Goal: Entertainment & Leisure: Consume media (video, audio)

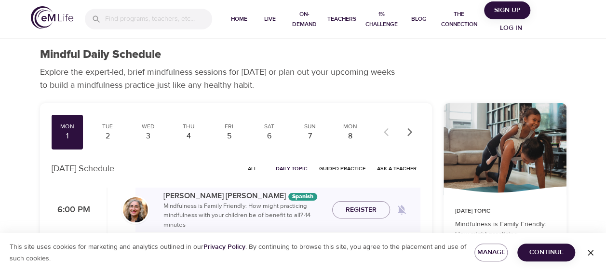
drag, startPoint x: 603, startPoint y: 38, endPoint x: 603, endPoint y: 80, distance: 41.9
click at [603, 80] on div at bounding box center [601, 136] width 10 height 272
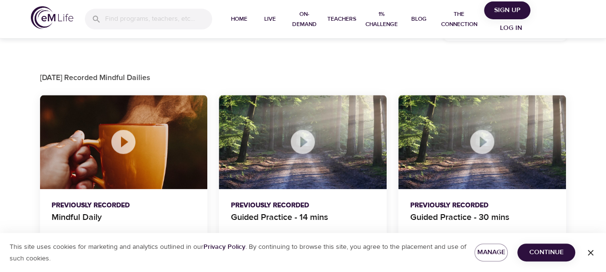
scroll to position [451, 0]
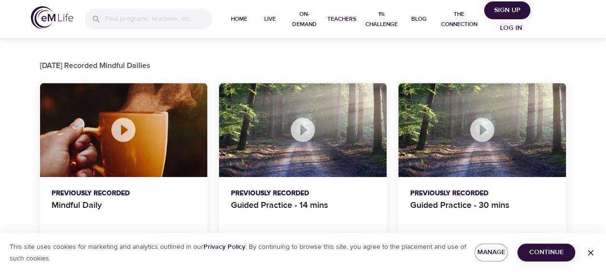
click at [126, 133] on icon at bounding box center [123, 130] width 24 height 24
click at [556, 252] on span "Continue" at bounding box center [546, 252] width 42 height 12
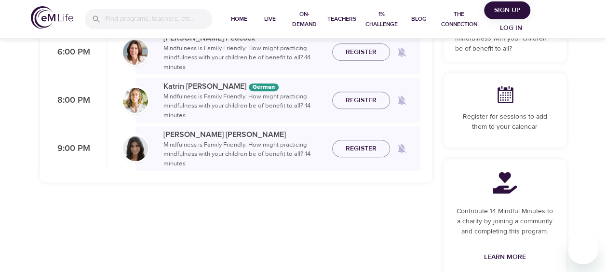
scroll to position [175, 0]
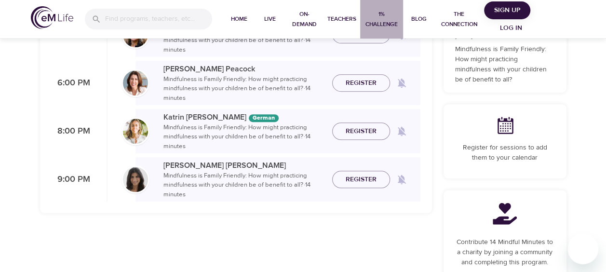
click at [383, 24] on span "1% Challenge" at bounding box center [382, 19] width 36 height 20
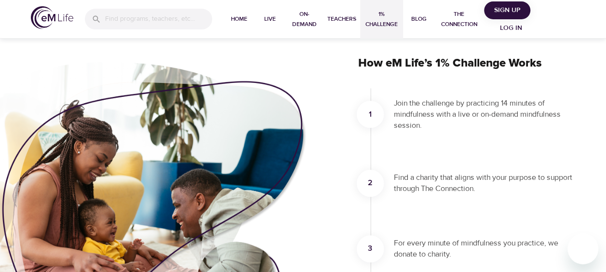
scroll to position [146, 0]
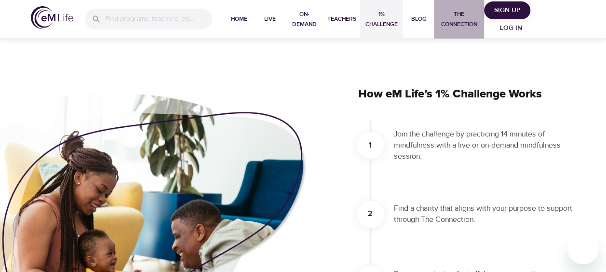
click at [462, 18] on span "The Connection" at bounding box center [459, 19] width 42 height 20
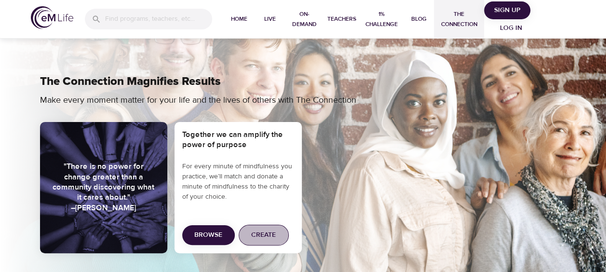
click at [261, 235] on span "Create" at bounding box center [263, 235] width 25 height 12
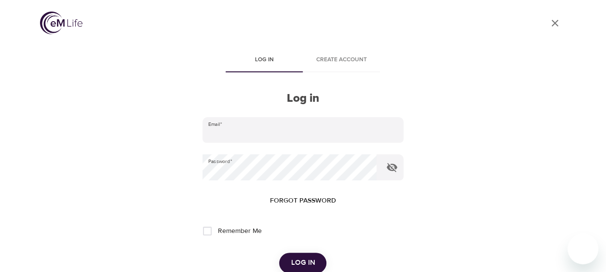
type input "cristina.delapedraja@kornferry.com"
click at [211, 232] on input "Remember Me" at bounding box center [207, 231] width 20 height 20
checkbox input "true"
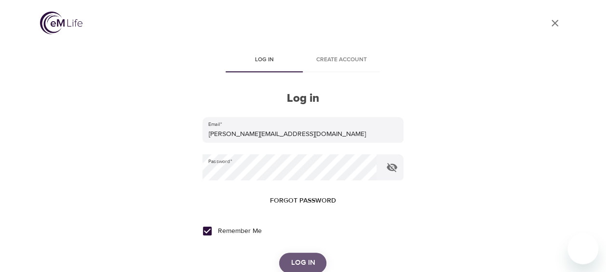
click at [289, 263] on button "Log in" at bounding box center [302, 263] width 47 height 20
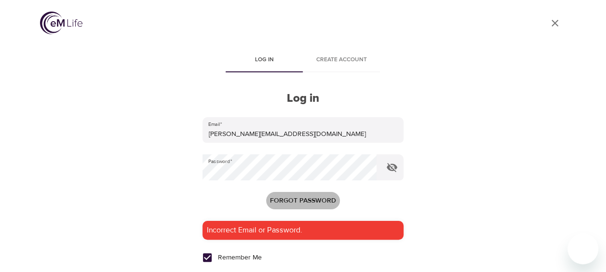
click at [306, 199] on span "Forgot password" at bounding box center [303, 201] width 66 height 12
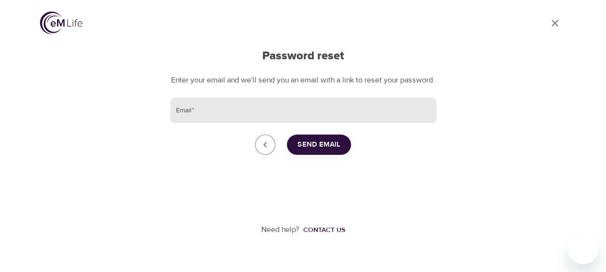
click at [298, 123] on input "Email   *" at bounding box center [303, 110] width 266 height 26
type input "[PERSON_NAME][EMAIL_ADDRESS][DOMAIN_NAME]"
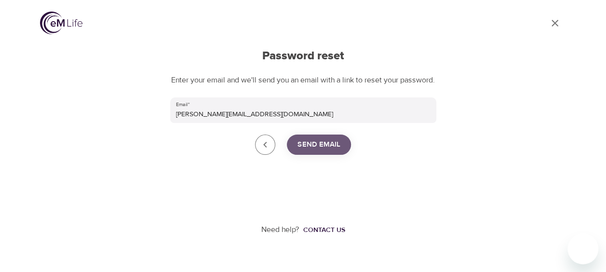
click at [308, 151] on span "Send Email" at bounding box center [318, 144] width 43 height 13
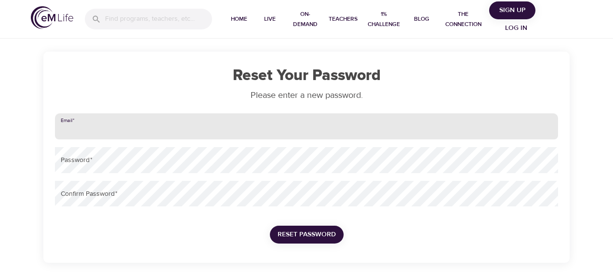
click at [131, 123] on input "email" at bounding box center [306, 126] width 503 height 26
type input "[PERSON_NAME][EMAIL_ADDRESS][DOMAIN_NAME]"
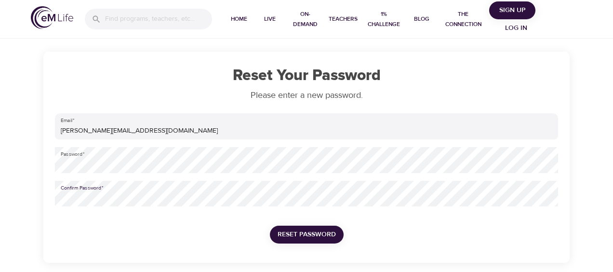
click at [296, 235] on span "Reset Password" at bounding box center [307, 234] width 58 height 12
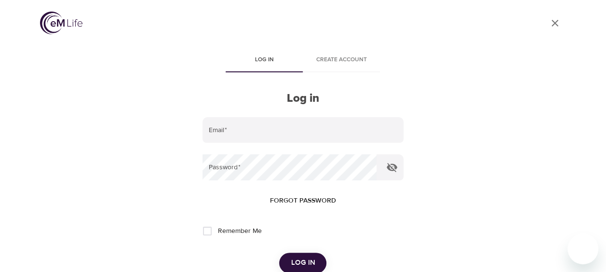
type input "[PERSON_NAME][EMAIL_ADDRESS][DOMAIN_NAME]"
click at [207, 226] on input "Remember Me" at bounding box center [207, 231] width 20 height 20
checkbox input "true"
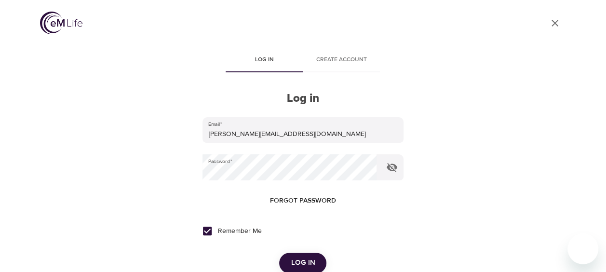
click at [306, 262] on span "Log in" at bounding box center [303, 262] width 24 height 13
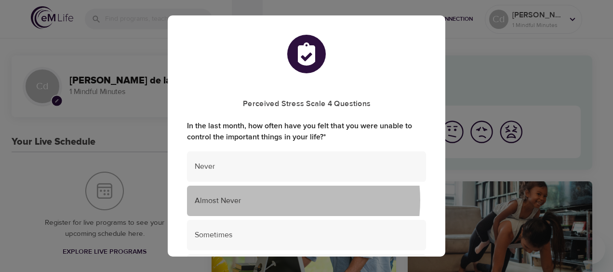
click at [273, 200] on span "Almost Never" at bounding box center [307, 200] width 224 height 11
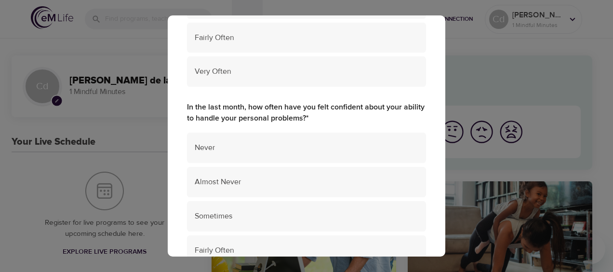
scroll to position [251, 0]
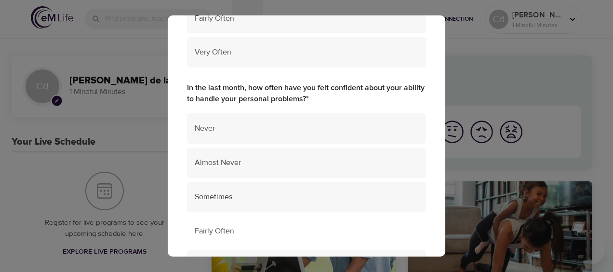
click at [315, 226] on span "Fairly Often" at bounding box center [307, 231] width 224 height 11
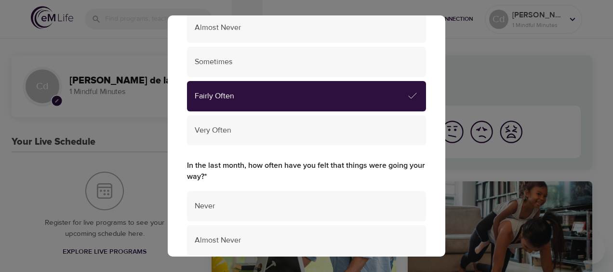
scroll to position [398, 0]
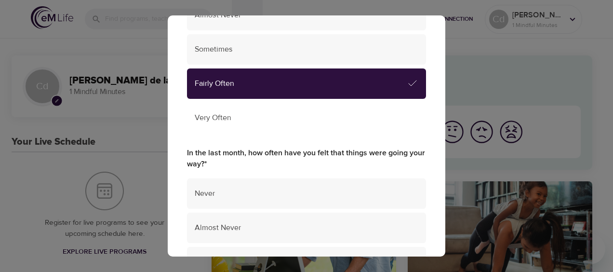
click at [334, 116] on span "Very Often" at bounding box center [307, 117] width 224 height 11
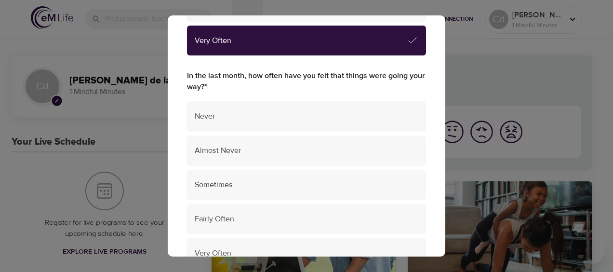
scroll to position [494, 0]
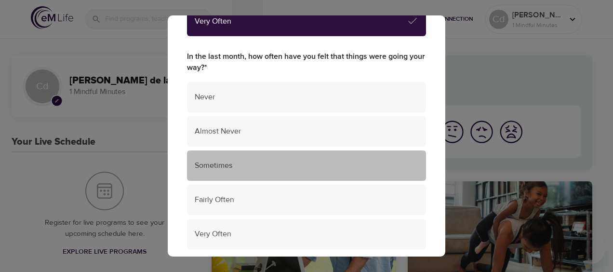
click at [316, 168] on span "Sometimes" at bounding box center [307, 165] width 224 height 11
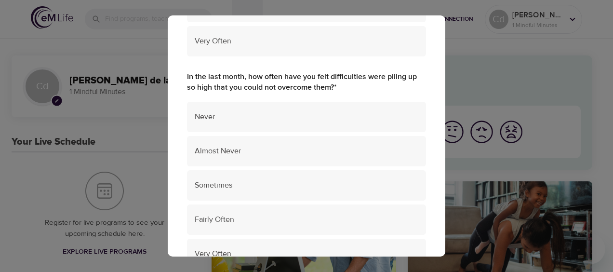
scroll to position [706, 0]
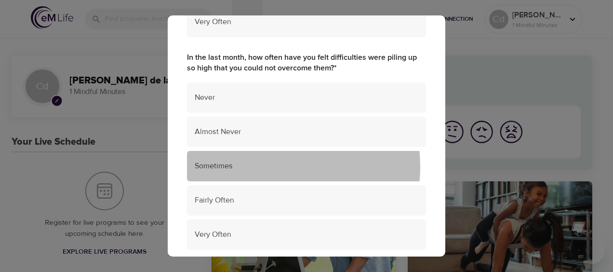
click at [255, 166] on span "Sometimes" at bounding box center [307, 165] width 224 height 11
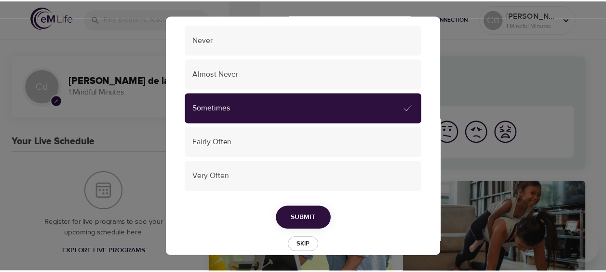
scroll to position [779, 0]
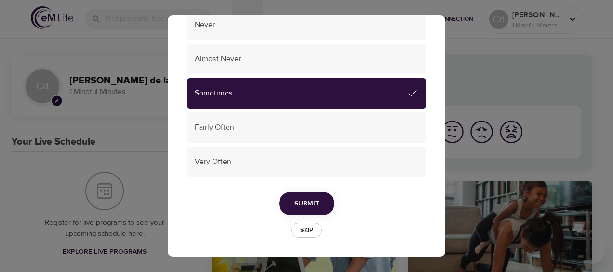
click at [308, 202] on span "Submit" at bounding box center [306, 204] width 25 height 12
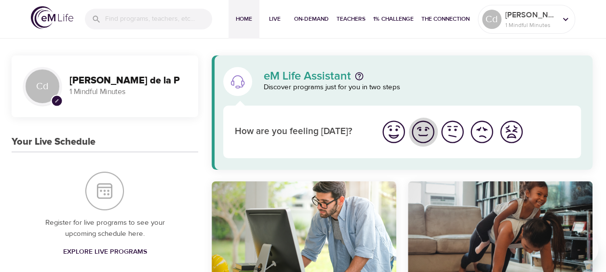
click at [425, 131] on img "I'm feeling good" at bounding box center [423, 132] width 27 height 27
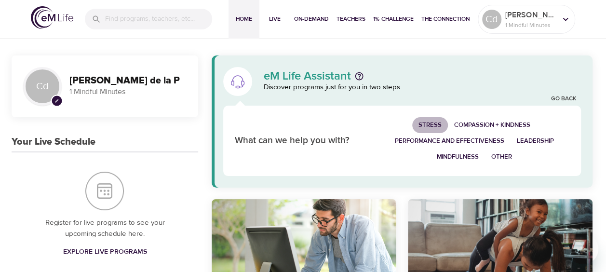
click at [431, 123] on span "Stress" at bounding box center [429, 125] width 23 height 11
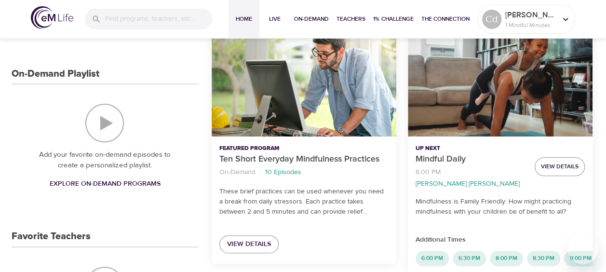
scroll to position [232, 0]
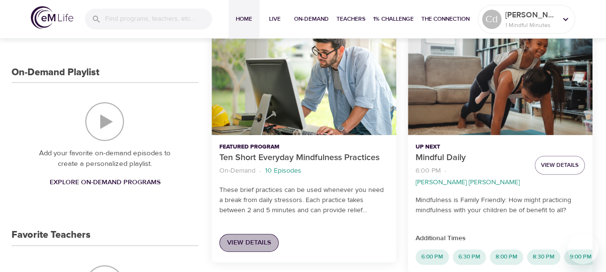
click at [259, 241] on span "View Details" at bounding box center [249, 243] width 44 height 12
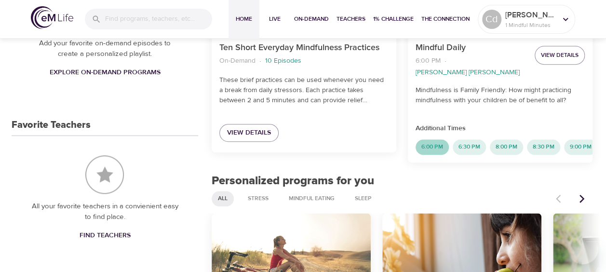
click at [426, 143] on span "6:00 PM" at bounding box center [431, 147] width 33 height 8
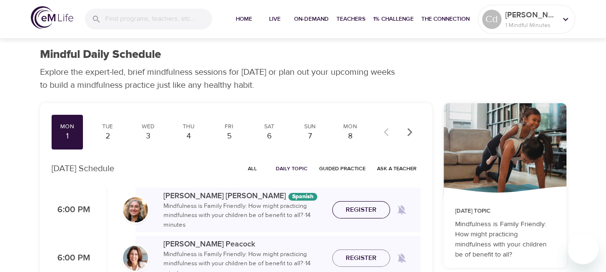
click at [349, 205] on span "Register" at bounding box center [361, 210] width 31 height 12
click at [344, 208] on span "Unregister" at bounding box center [361, 210] width 40 height 12
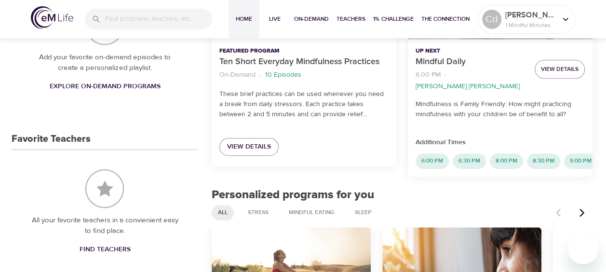
scroll to position [342, 0]
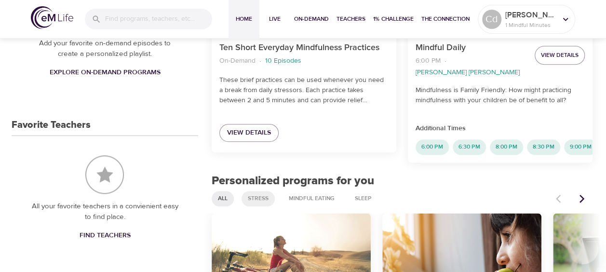
click at [258, 196] on span "Stress" at bounding box center [258, 198] width 32 height 8
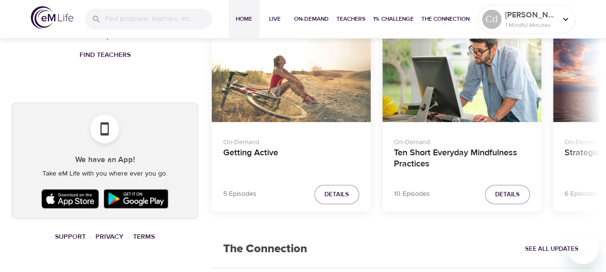
scroll to position [515, 0]
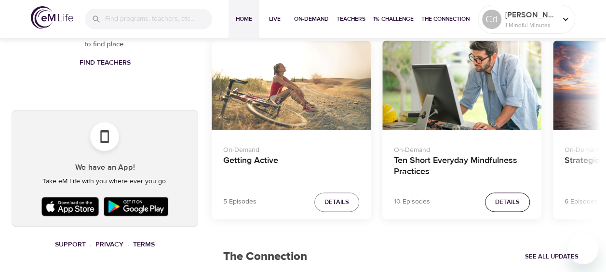
click at [510, 198] on span "Details" at bounding box center [507, 202] width 25 height 11
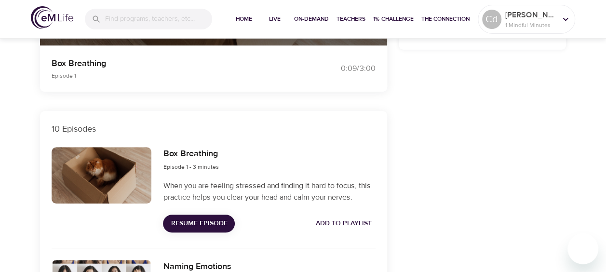
scroll to position [263, 0]
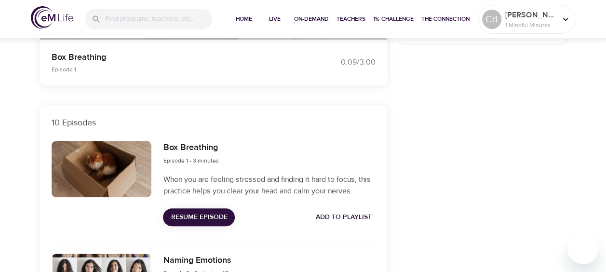
click at [209, 218] on span "Resume Episode" at bounding box center [199, 217] width 56 height 12
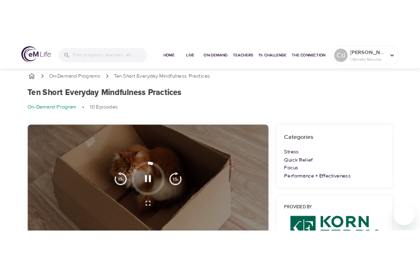
scroll to position [0, 0]
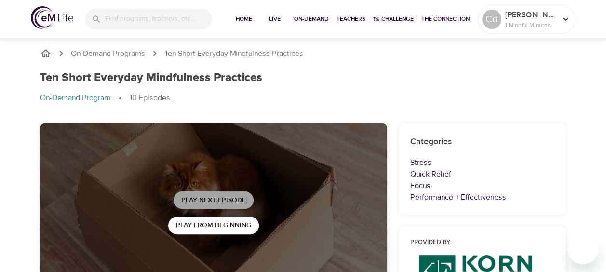
click at [216, 200] on span "Play Next Episode" at bounding box center [213, 200] width 65 height 12
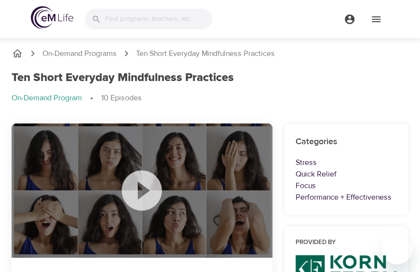
click at [250, 24] on div at bounding box center [210, 19] width 420 height 39
